Goal: Navigation & Orientation: Find specific page/section

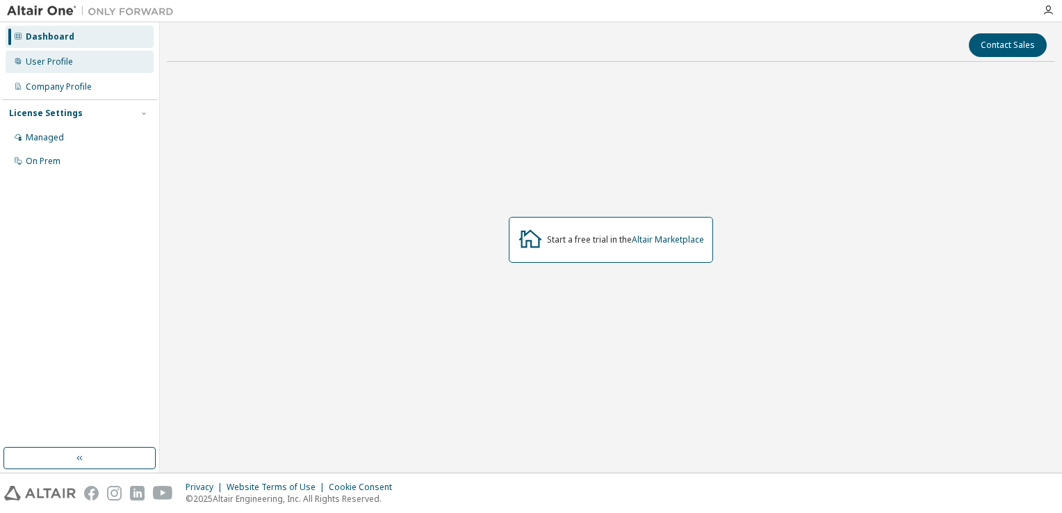
click at [67, 62] on div "User Profile" at bounding box center [49, 61] width 47 height 11
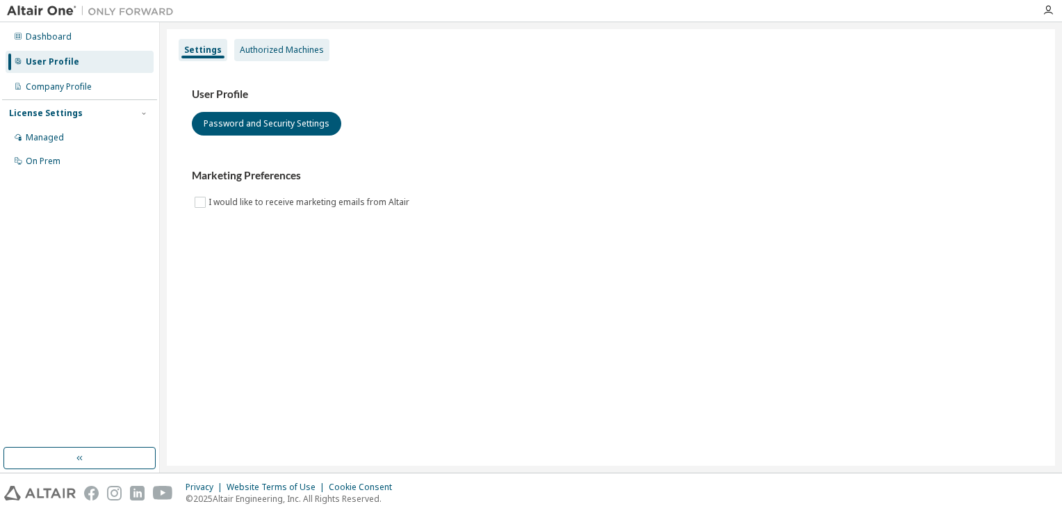
click at [247, 50] on div "Authorized Machines" at bounding box center [282, 49] width 84 height 11
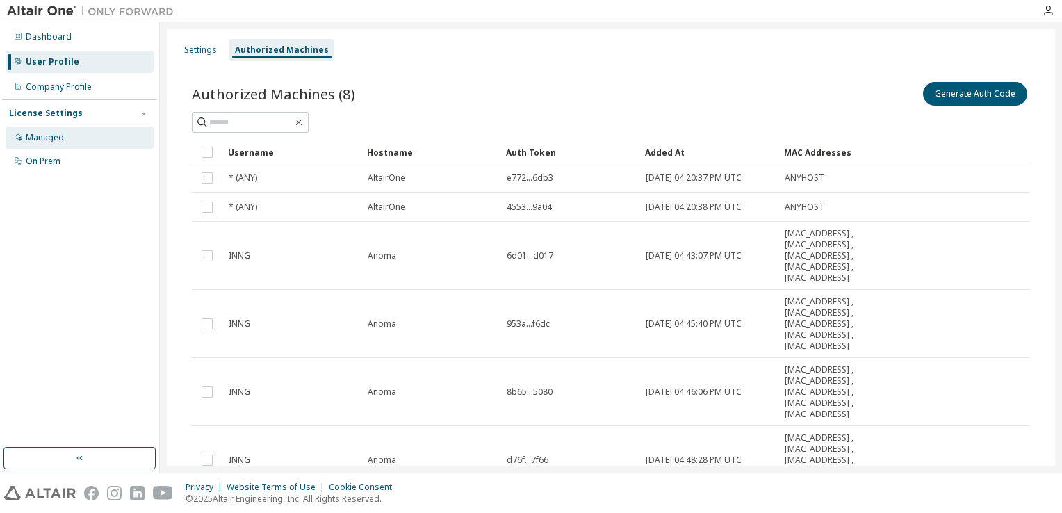
click at [61, 138] on div "Managed" at bounding box center [45, 137] width 38 height 11
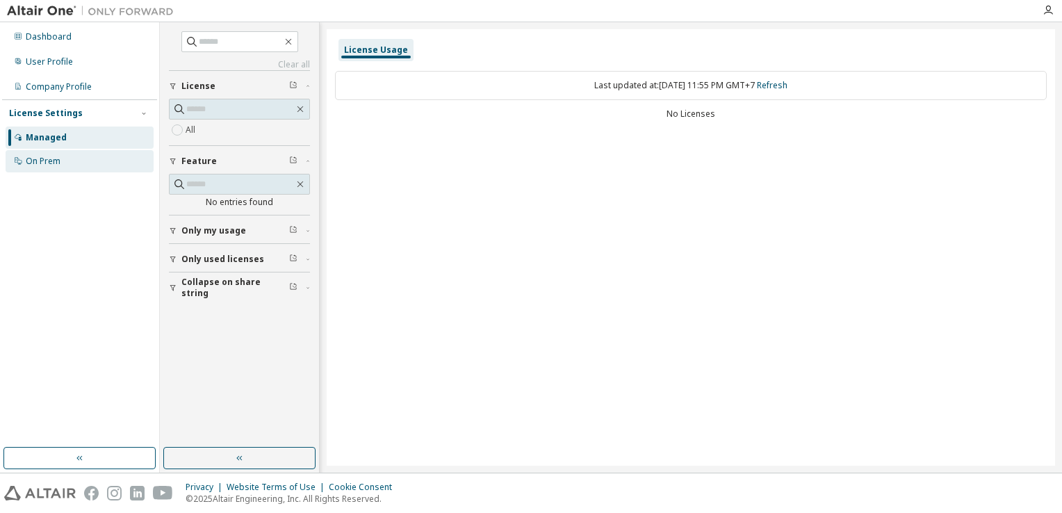
click at [36, 160] on div "On Prem" at bounding box center [43, 161] width 35 height 11
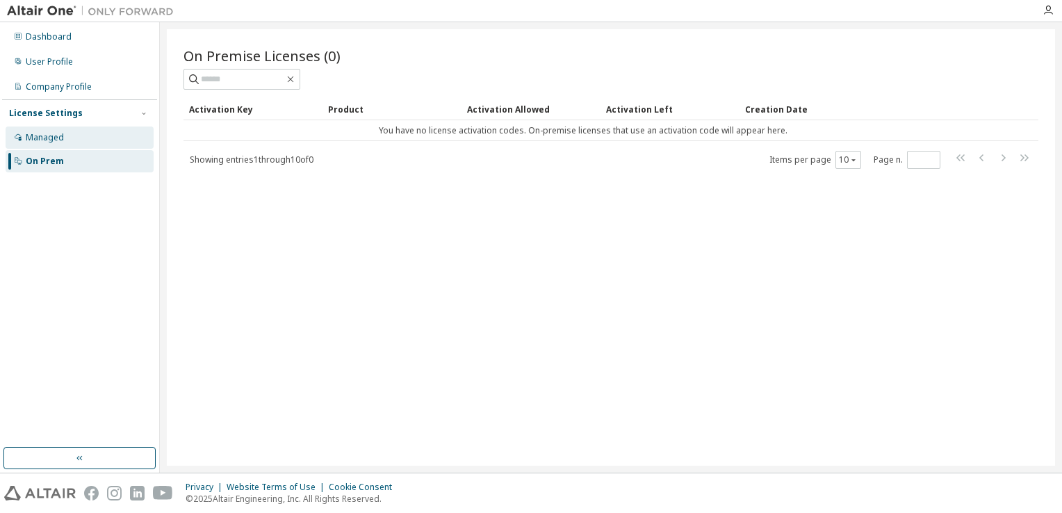
click at [46, 143] on div "Managed" at bounding box center [45, 137] width 38 height 11
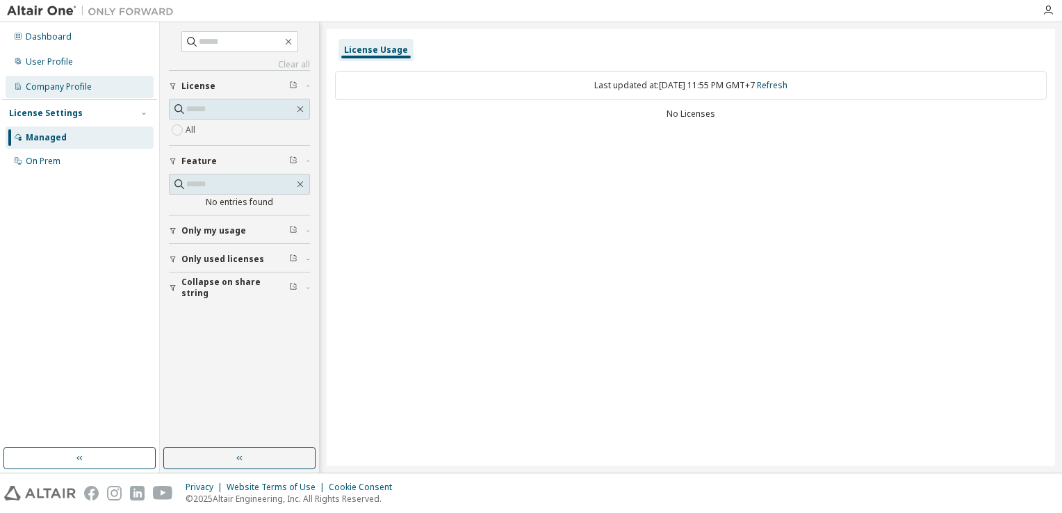
click at [61, 89] on div "Company Profile" at bounding box center [59, 86] width 66 height 11
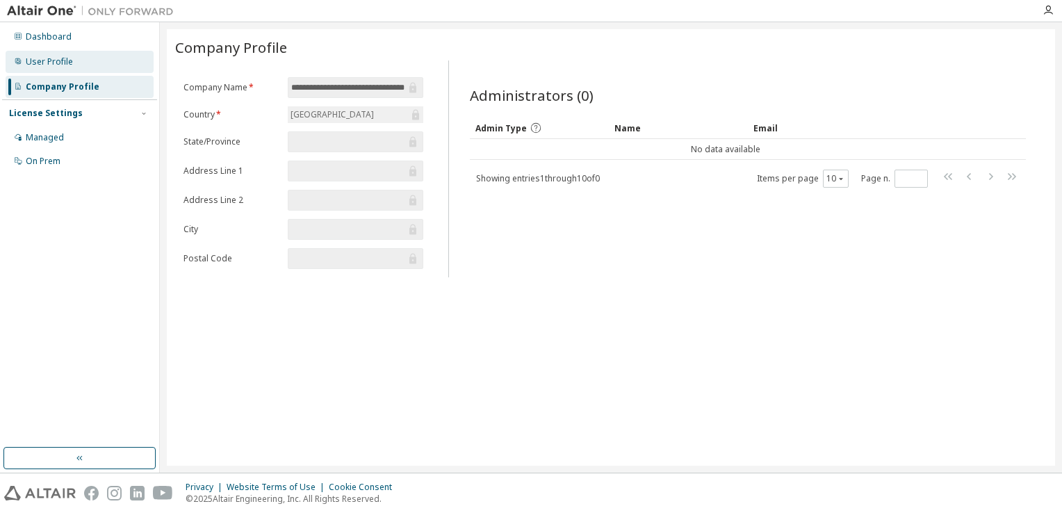
click at [58, 70] on div "User Profile" at bounding box center [80, 62] width 148 height 22
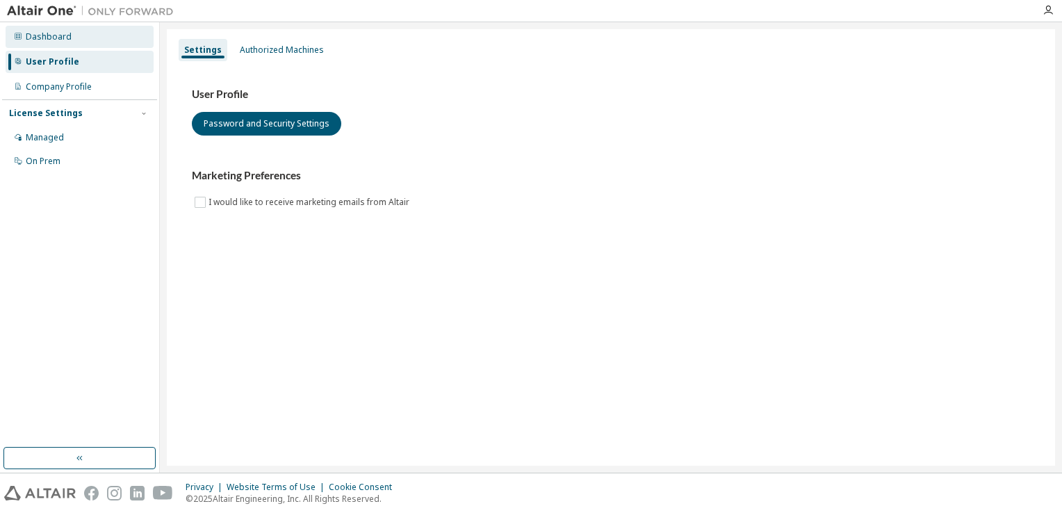
click at [58, 46] on div "Dashboard" at bounding box center [80, 37] width 148 height 22
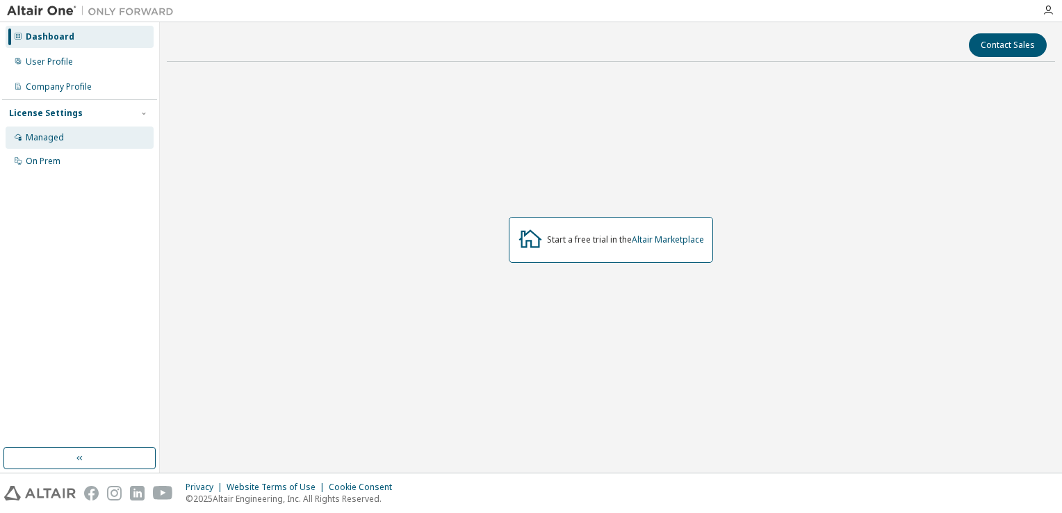
click at [49, 130] on div "Managed" at bounding box center [80, 138] width 148 height 22
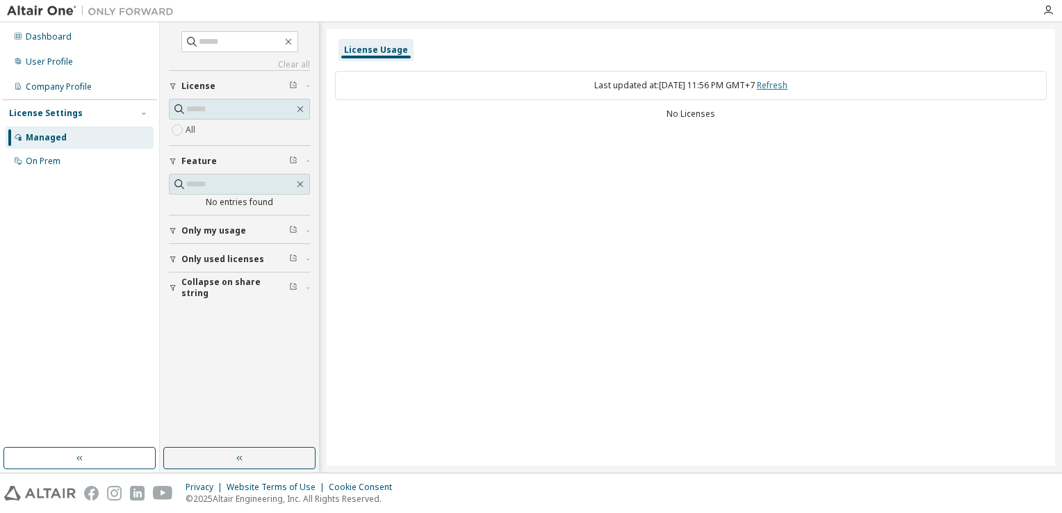
click at [786, 81] on link "Refresh" at bounding box center [772, 85] width 31 height 12
